Goal: Find specific page/section

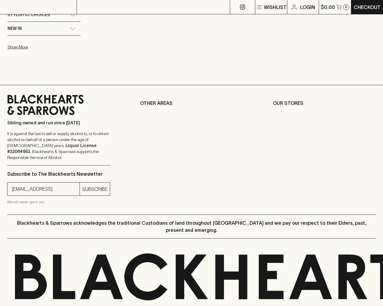
type input "[EMAIL_ADDRESS]"
type input "1"
type input "e"
type input "Elderton E Series Chardonnay 2023"
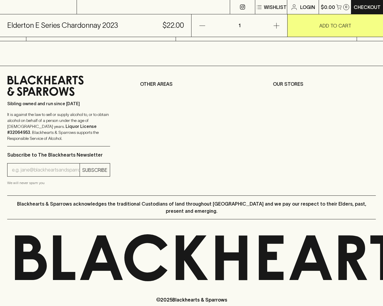
scroll to position [241, 0]
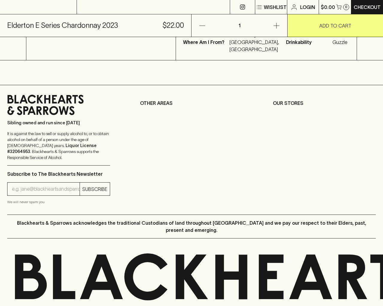
type input "1"
type input "[EMAIL_ADDRESS]"
type input "e"
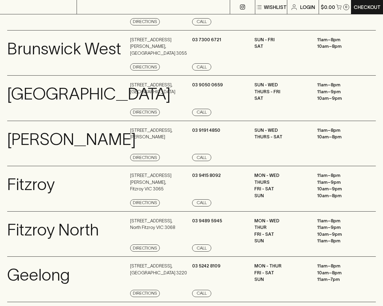
scroll to position [683, 0]
